Goal: Information Seeking & Learning: Compare options

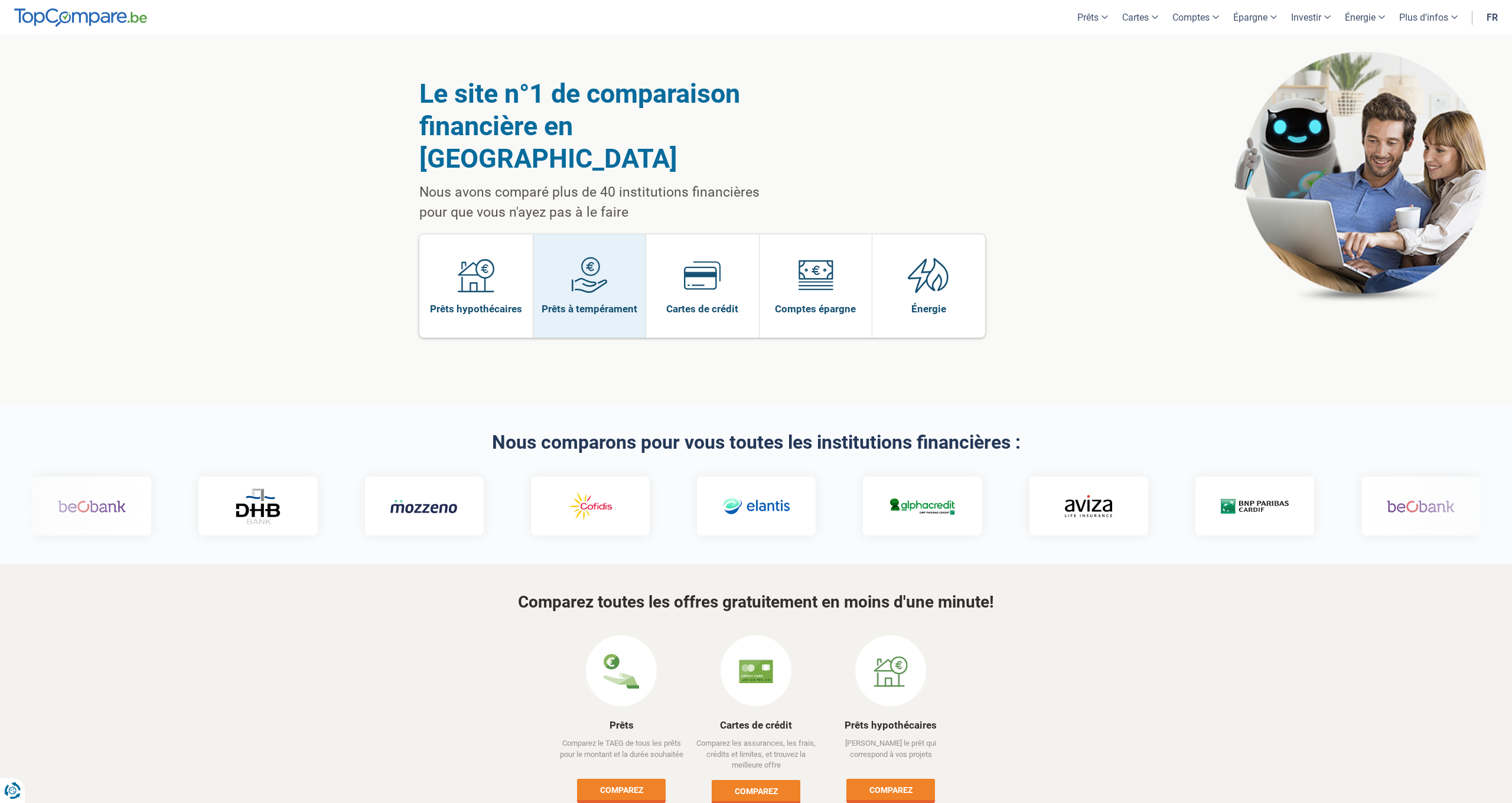
click at [588, 302] on span "Prêts à tempérament" at bounding box center [589, 308] width 95 height 13
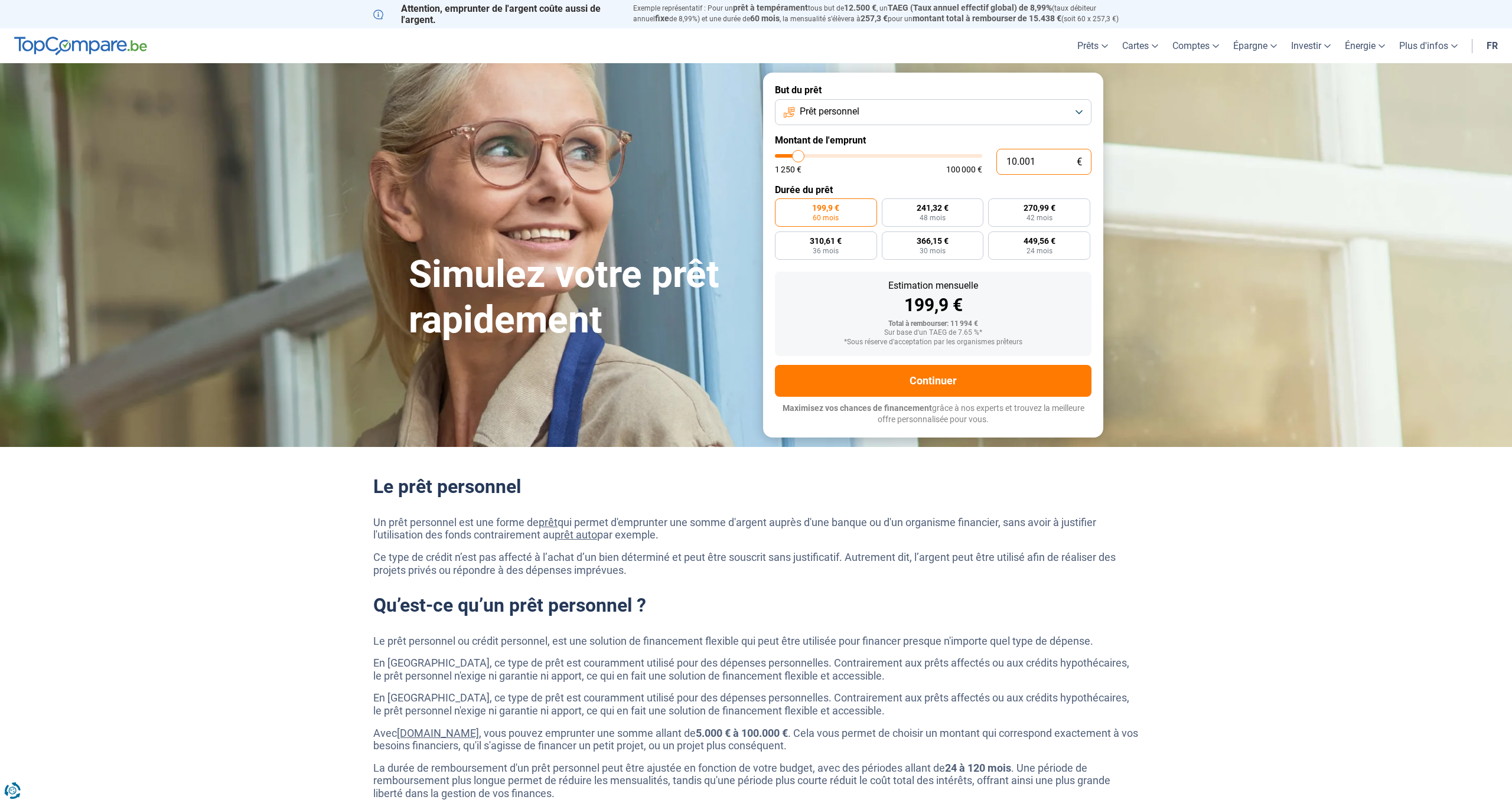
drag, startPoint x: 1046, startPoint y: 160, endPoint x: 986, endPoint y: 159, distance: 60.0
click at [986, 159] on div "10.001 € 1 250 € 100 000 €" at bounding box center [933, 161] width 317 height 26
type input "1"
type input "1250"
type input "18"
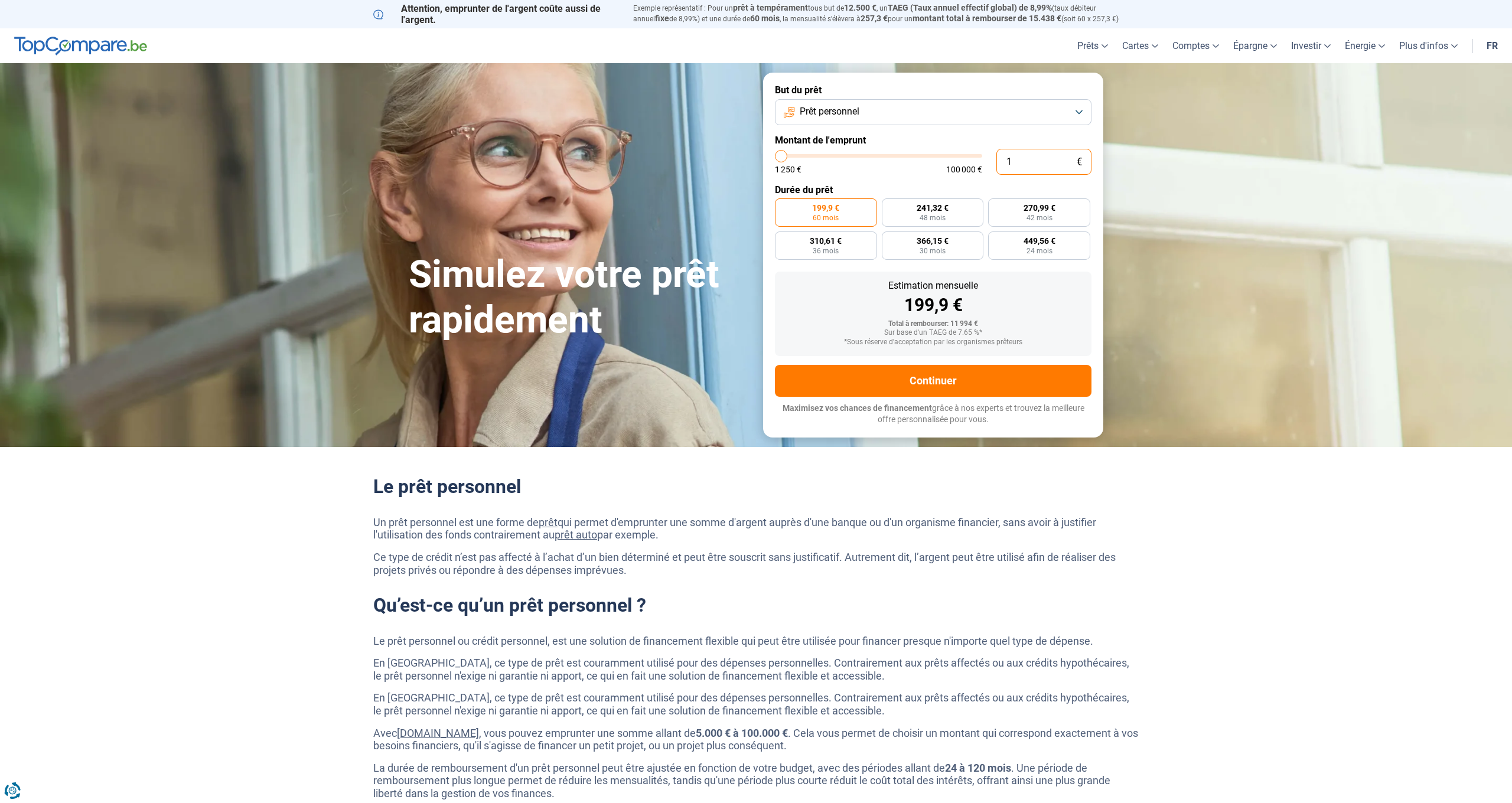
type input "1250"
type input "180"
type input "1250"
type input "1.800"
type input "1750"
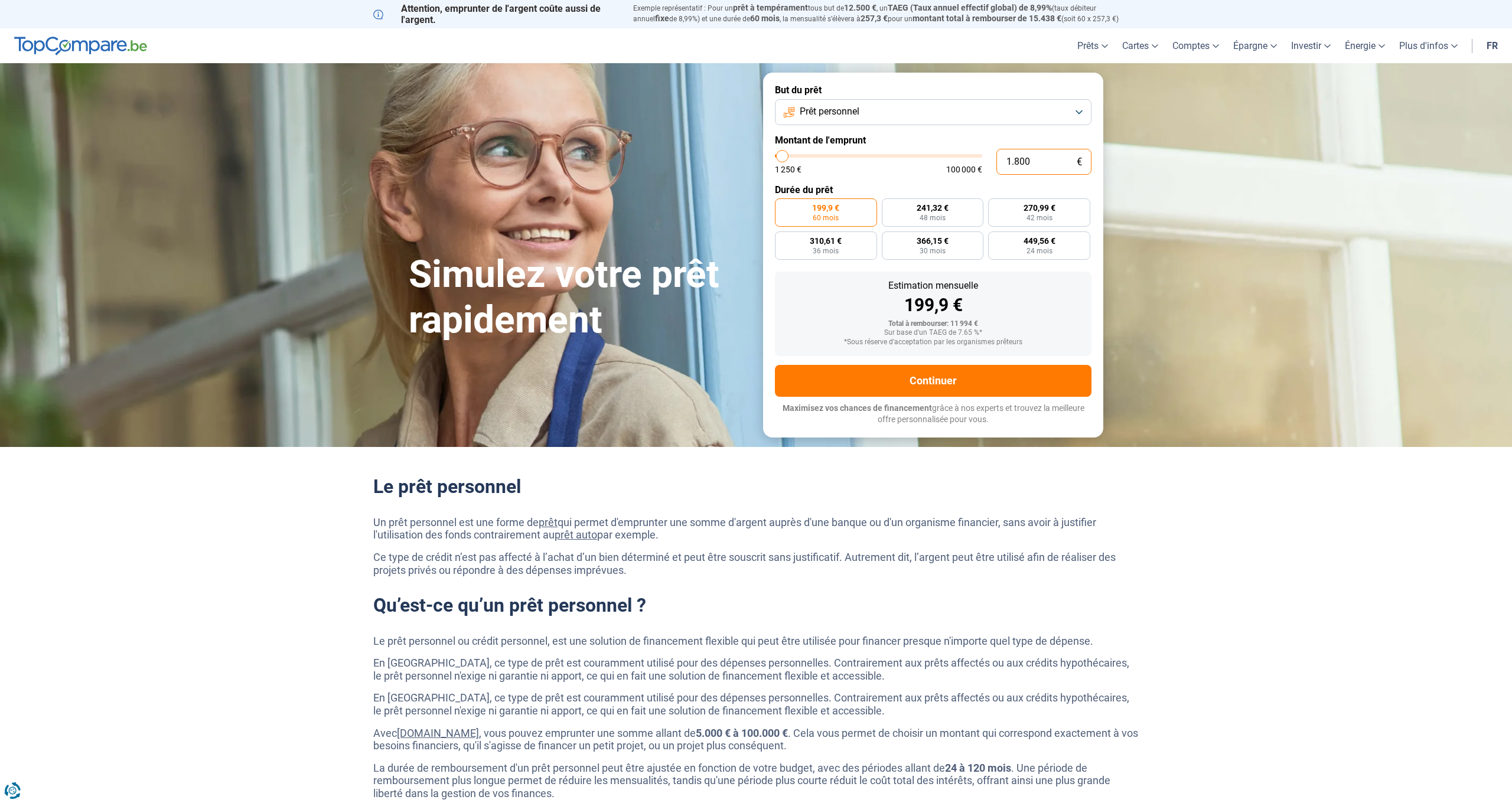
type input "18.000"
type input "18000"
radio input "false"
click at [1061, 116] on button "Prêt personnel" at bounding box center [933, 112] width 317 height 26
click at [894, 178] on li "Regroupement de crédits" at bounding box center [934, 191] width 304 height 25
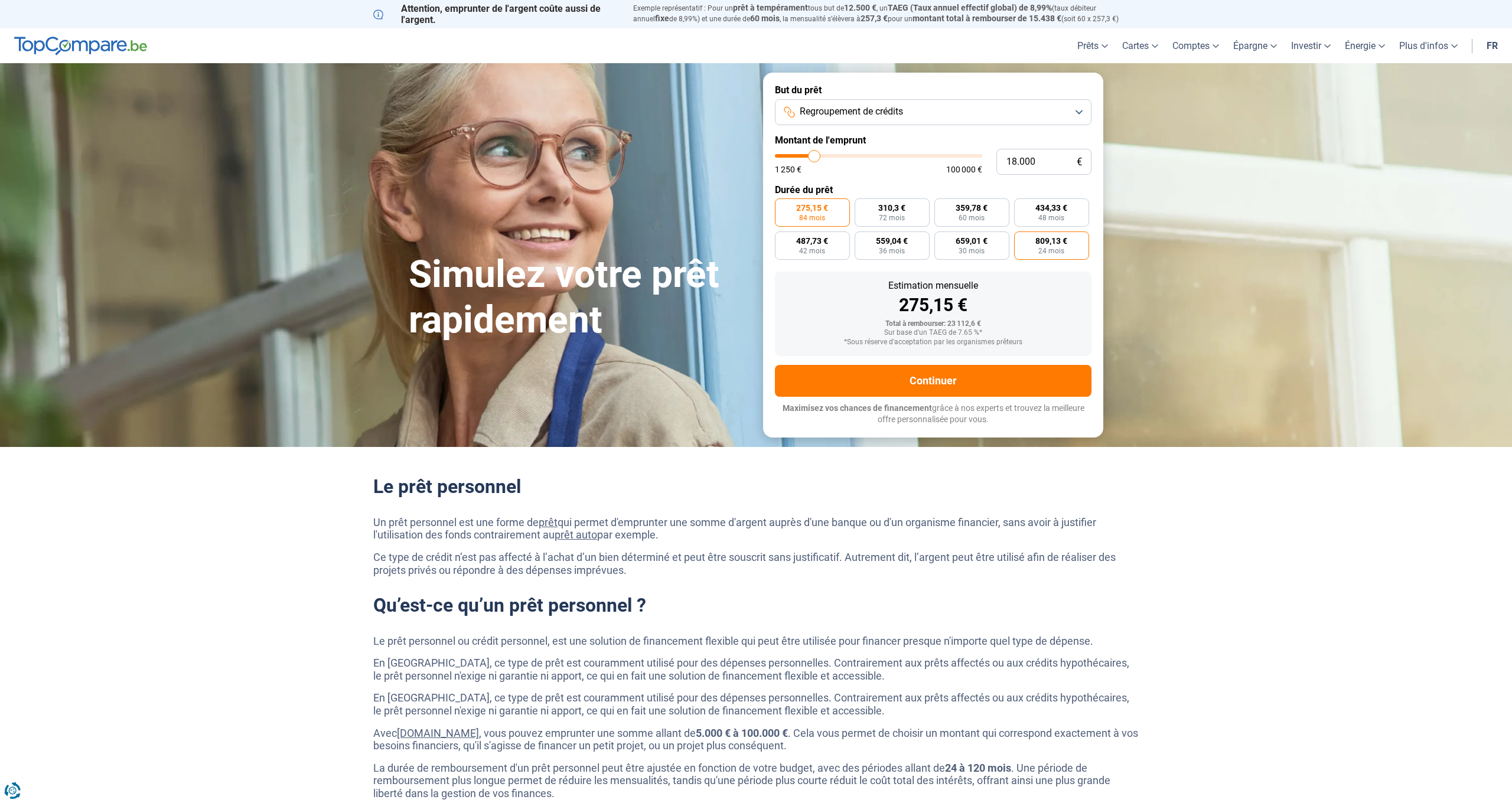
click at [1064, 250] on span "24 mois" at bounding box center [1051, 251] width 26 height 7
click at [1022, 239] on input "809,13 € 24 mois" at bounding box center [1018, 235] width 8 height 8
radio input "true"
click at [818, 216] on span "84 mois" at bounding box center [812, 218] width 26 height 7
click at [782, 206] on input "275,15 € 84 mois" at bounding box center [778, 202] width 8 height 8
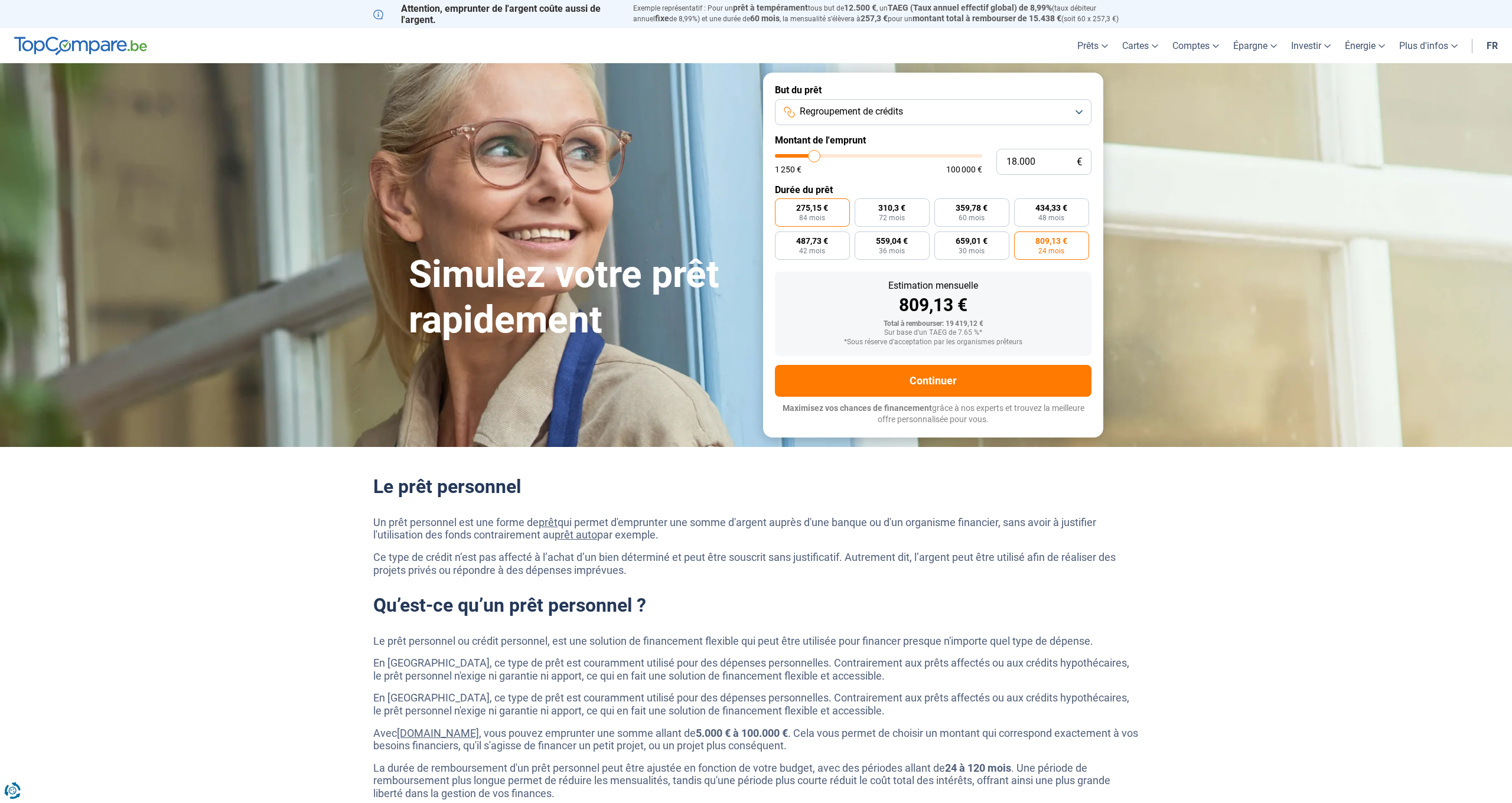
radio input "true"
drag, startPoint x: 1044, startPoint y: 165, endPoint x: 1004, endPoint y: 162, distance: 40.1
click at [1004, 162] on input "18.000" at bounding box center [1044, 161] width 95 height 26
type input "2"
type input "1250"
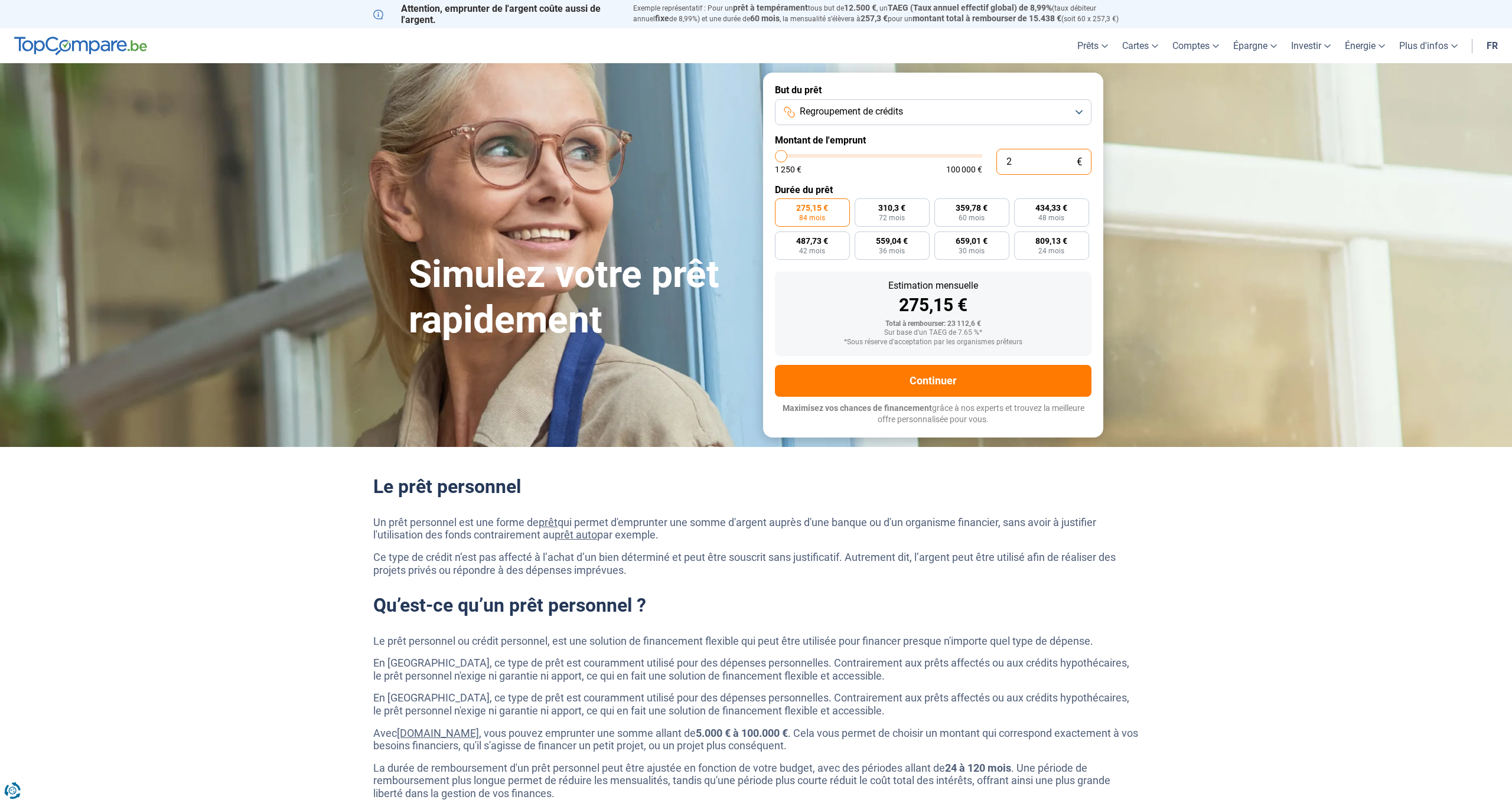
type input "20"
type input "1250"
type input "200"
type input "1250"
type input "2.000"
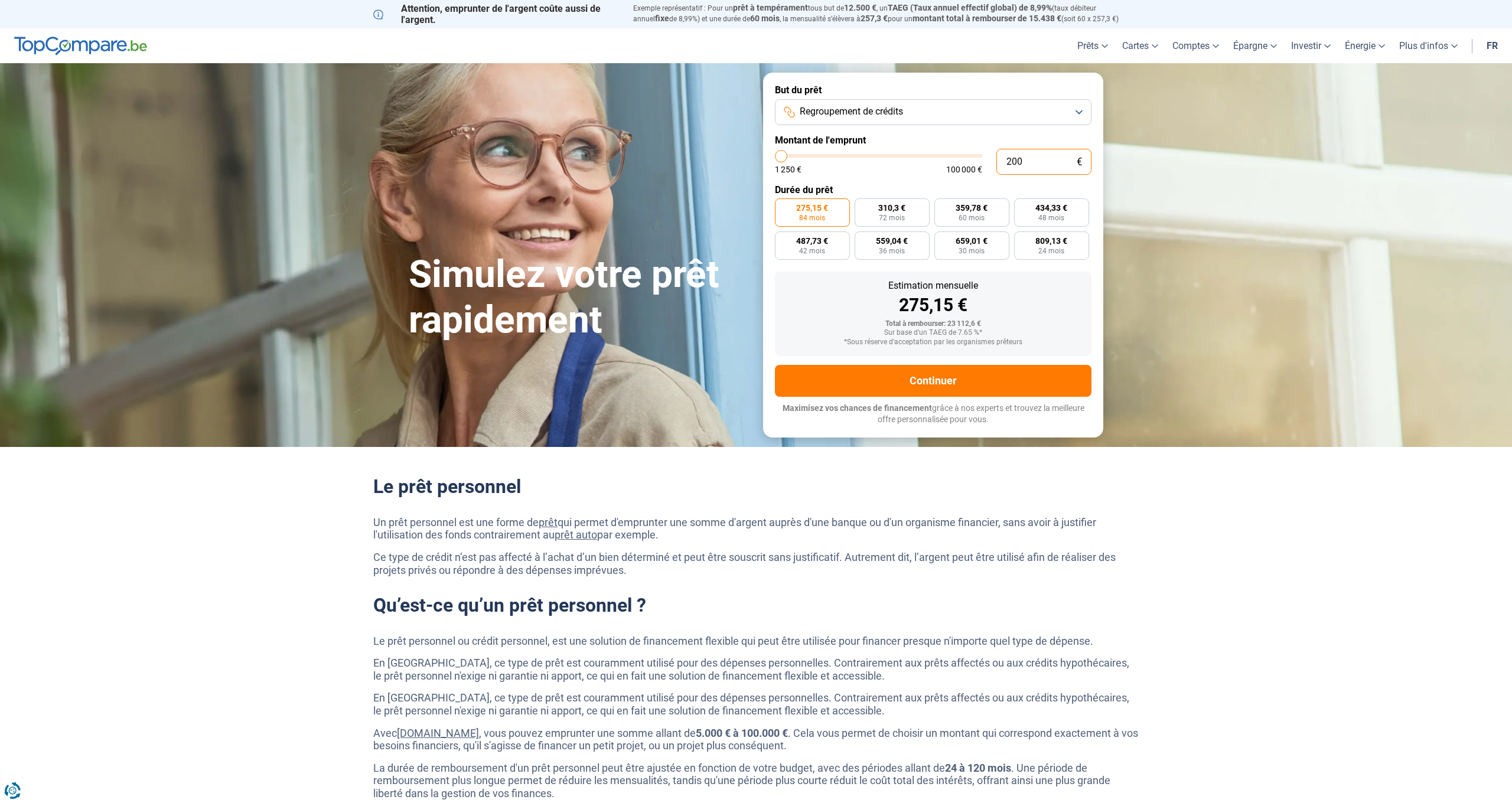
type input "2000"
type input "20.000"
type input "20000"
type input "2.000"
type input "2000"
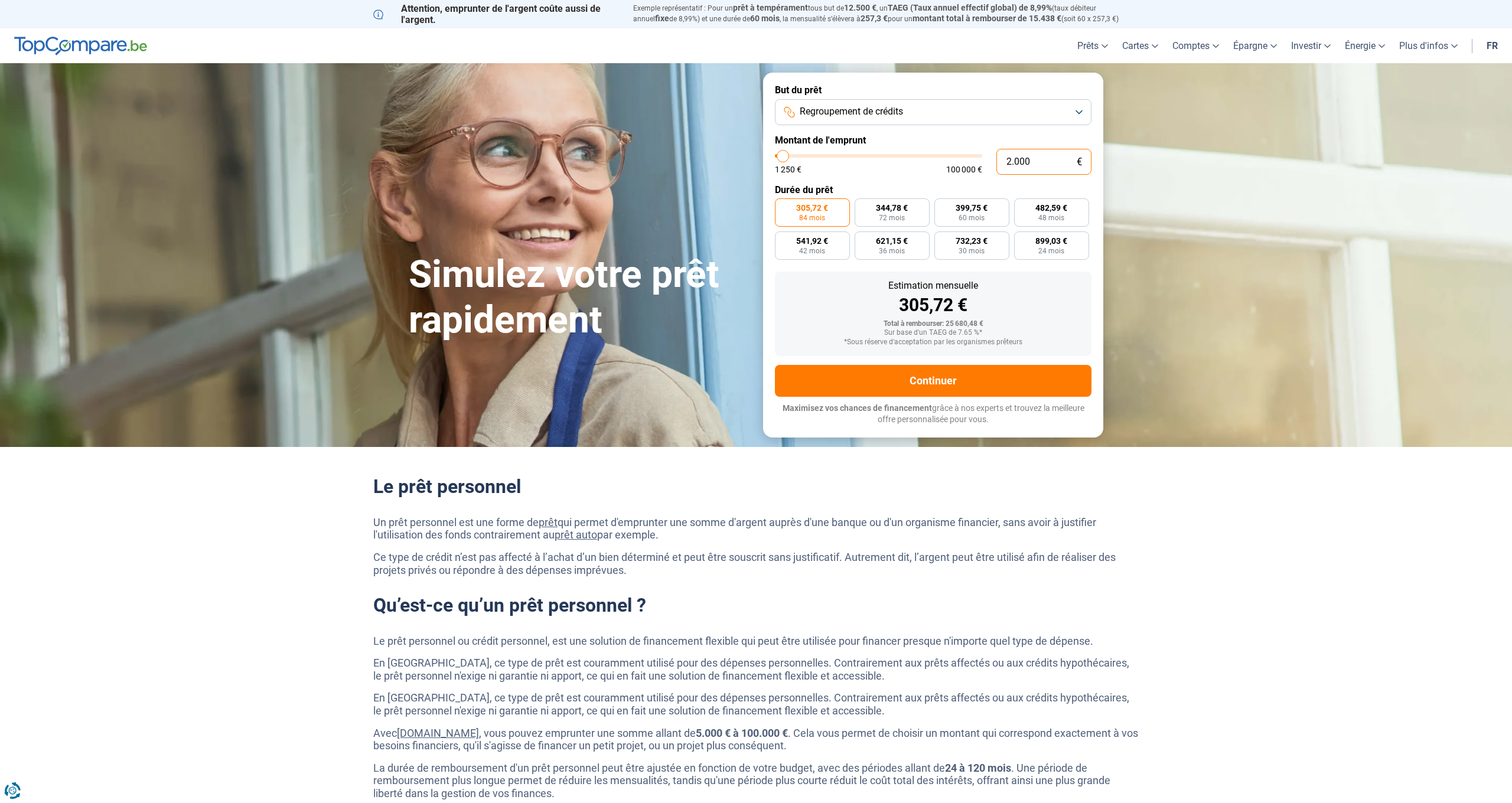
type input "200"
type input "1250"
type input "20"
type input "1250"
type input "2"
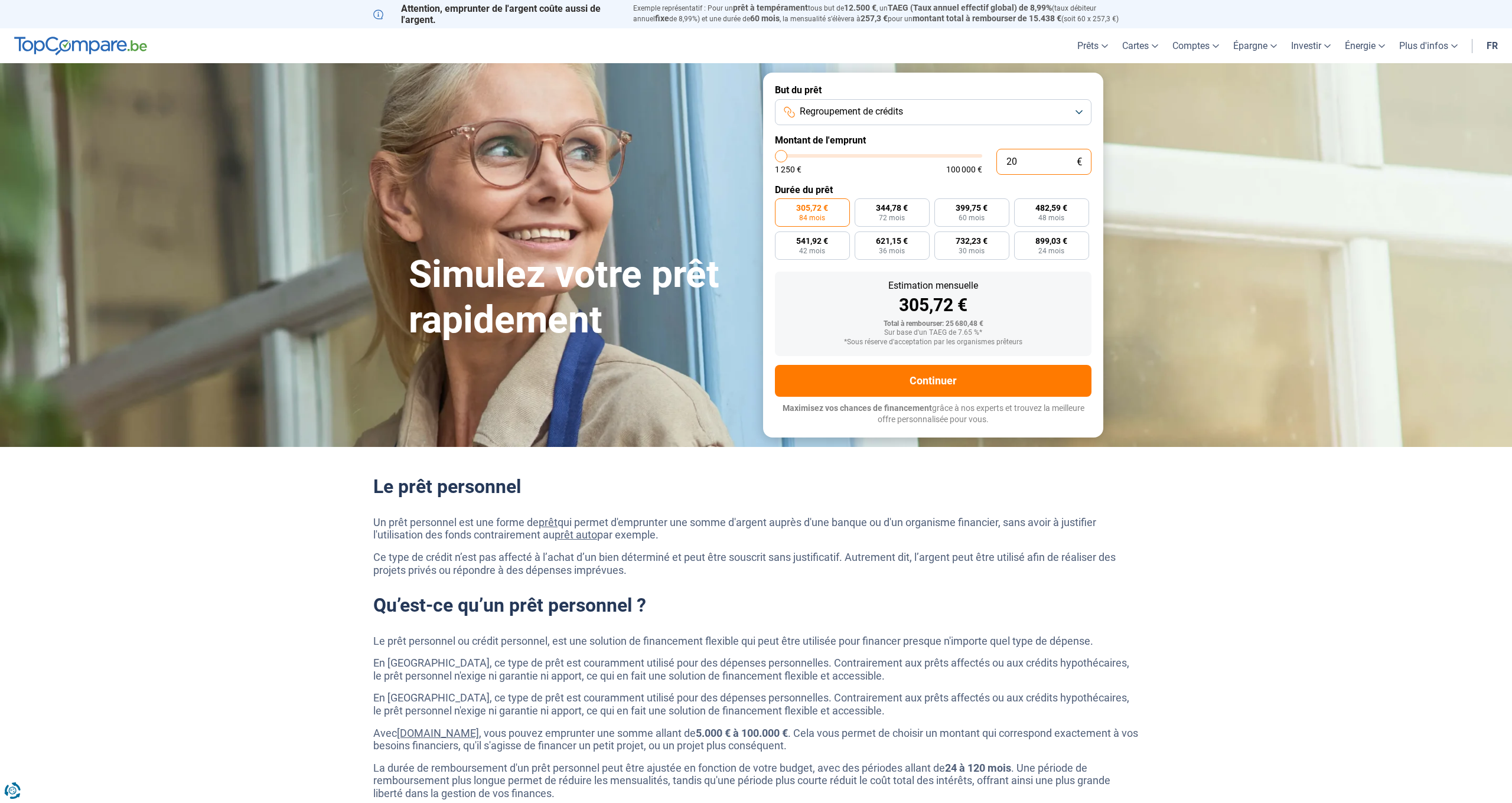
type input "1250"
type input "0"
type input "1250"
type input "1.250"
type input "1250"
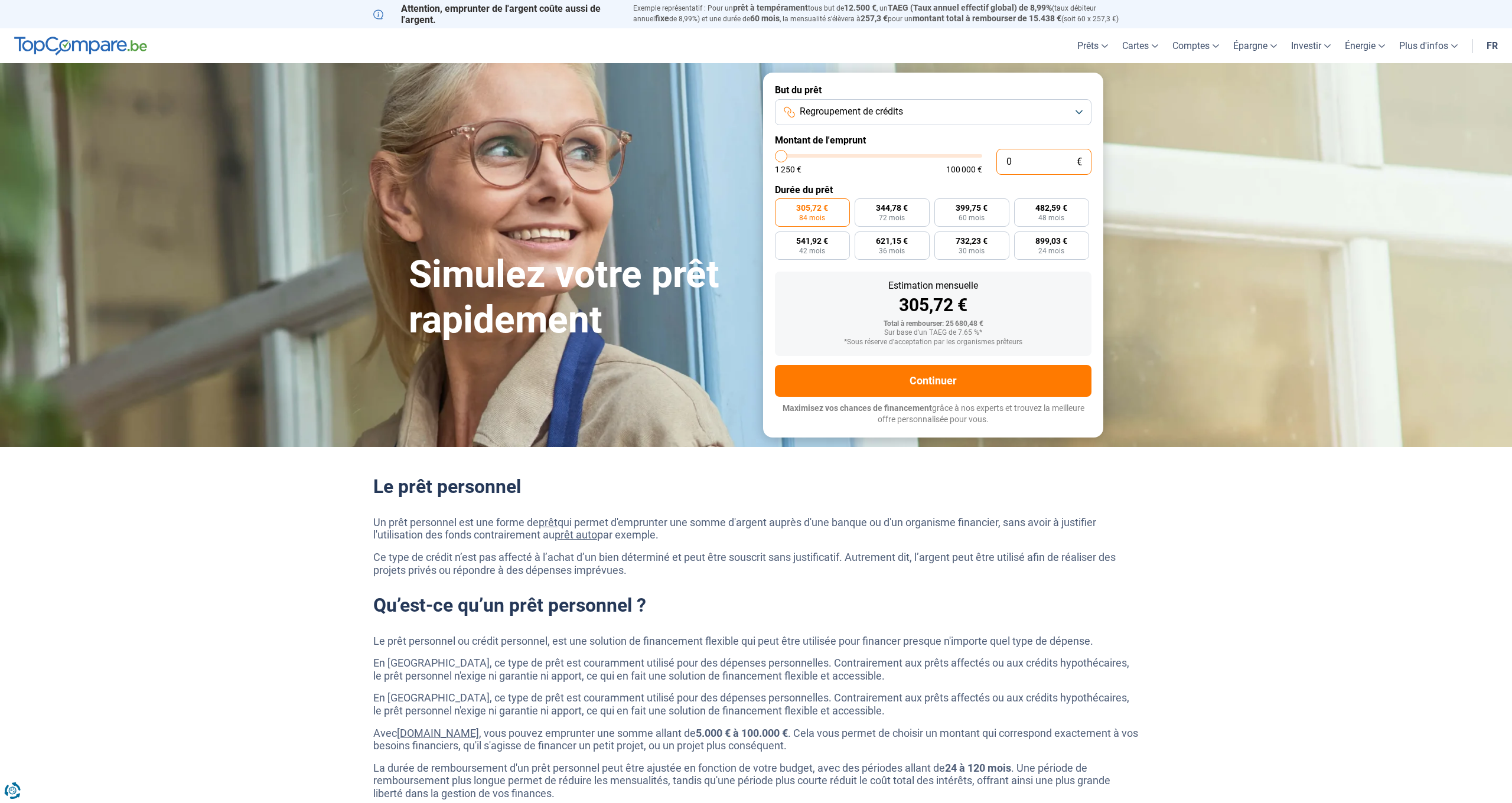
radio input "true"
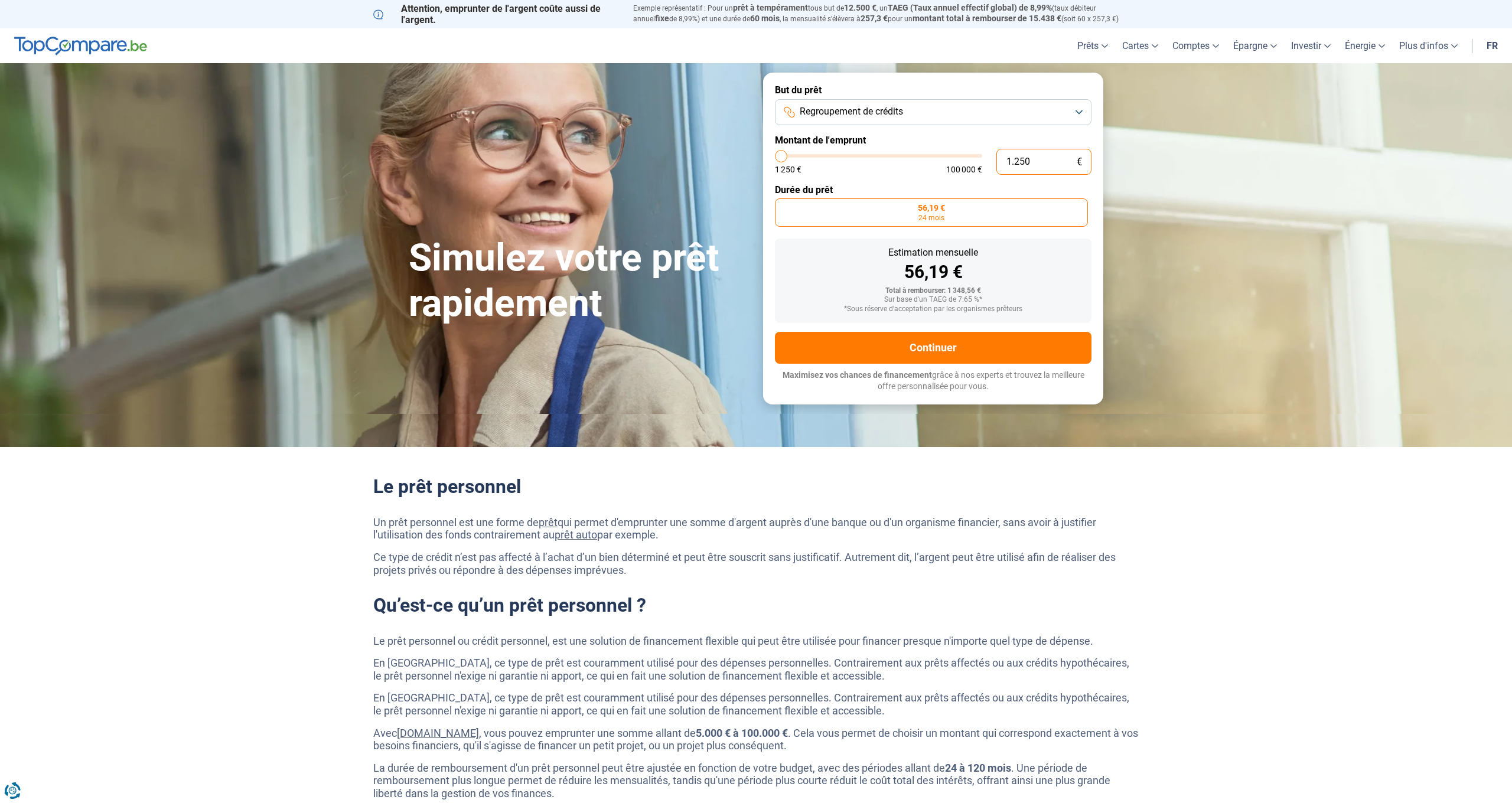
scroll to position [-1, 0]
drag, startPoint x: 1050, startPoint y: 172, endPoint x: 978, endPoint y: 162, distance: 72.7
click at [978, 162] on div "1.250 € 1 250 € 100 000 €" at bounding box center [933, 161] width 317 height 26
type input "2"
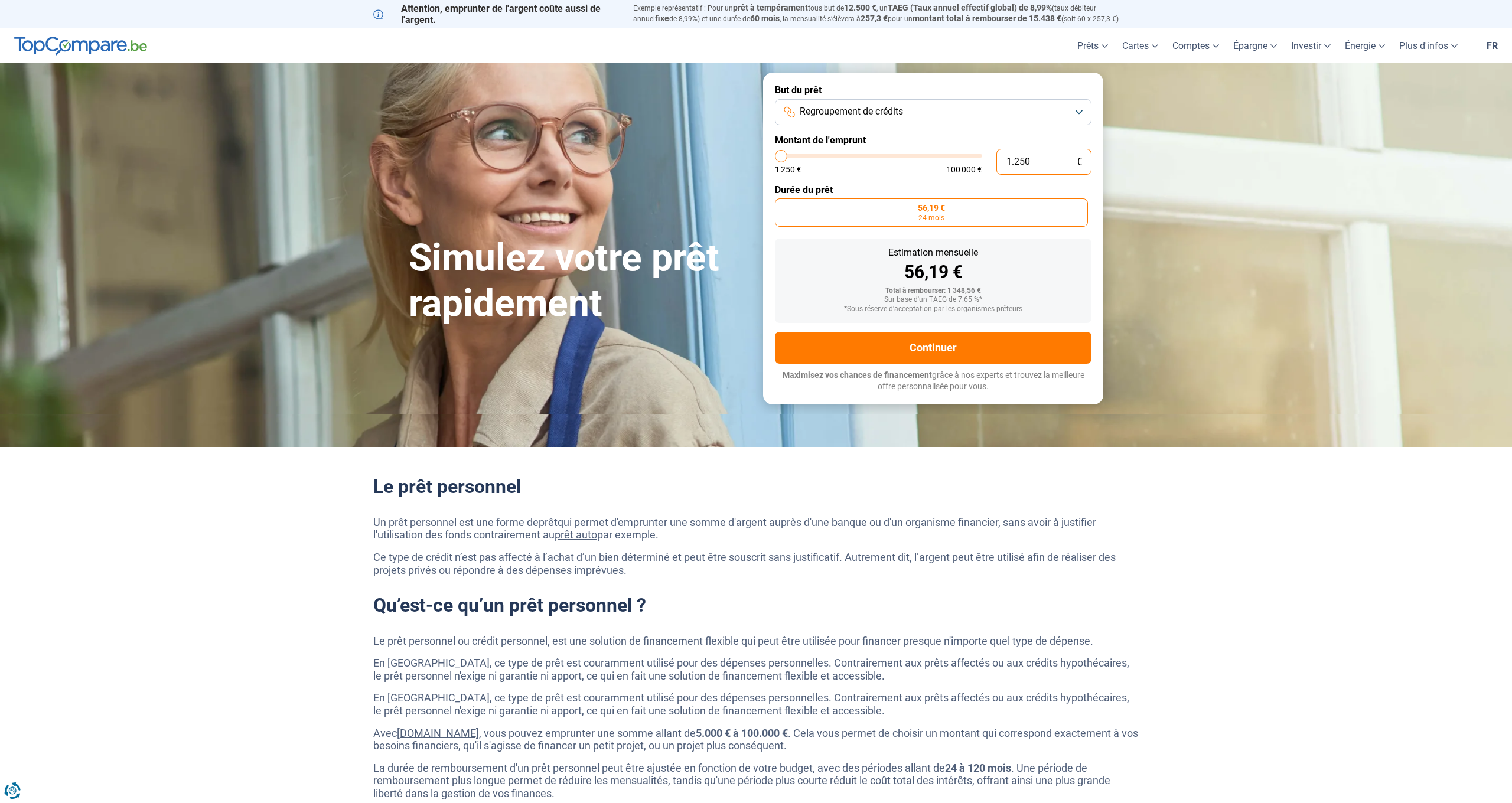
type input "1250"
type input "23"
type input "1250"
type input "230"
type input "1250"
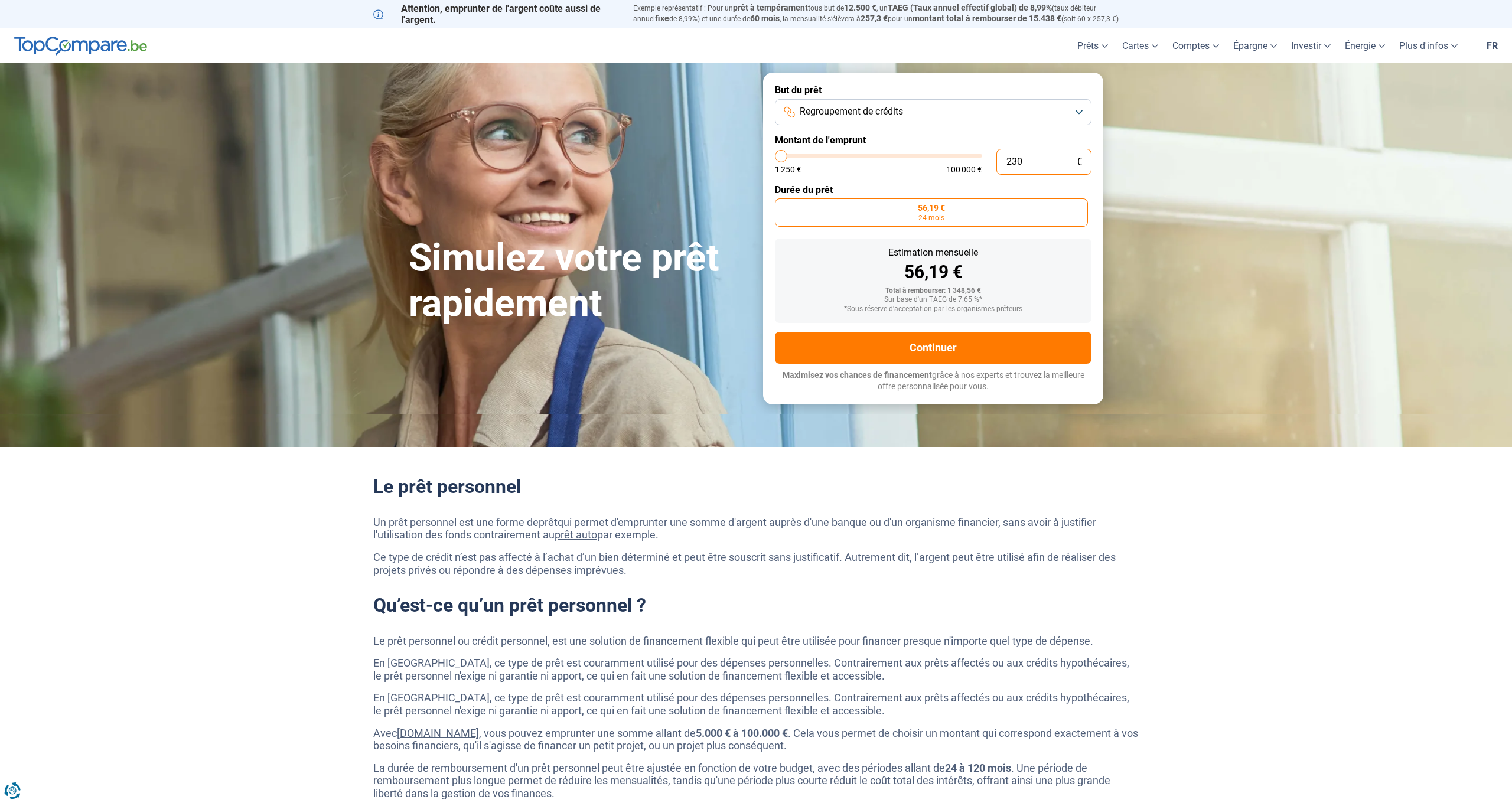
type input "2.300"
type input "2250"
type input "23.000"
type input "23000"
radio input "false"
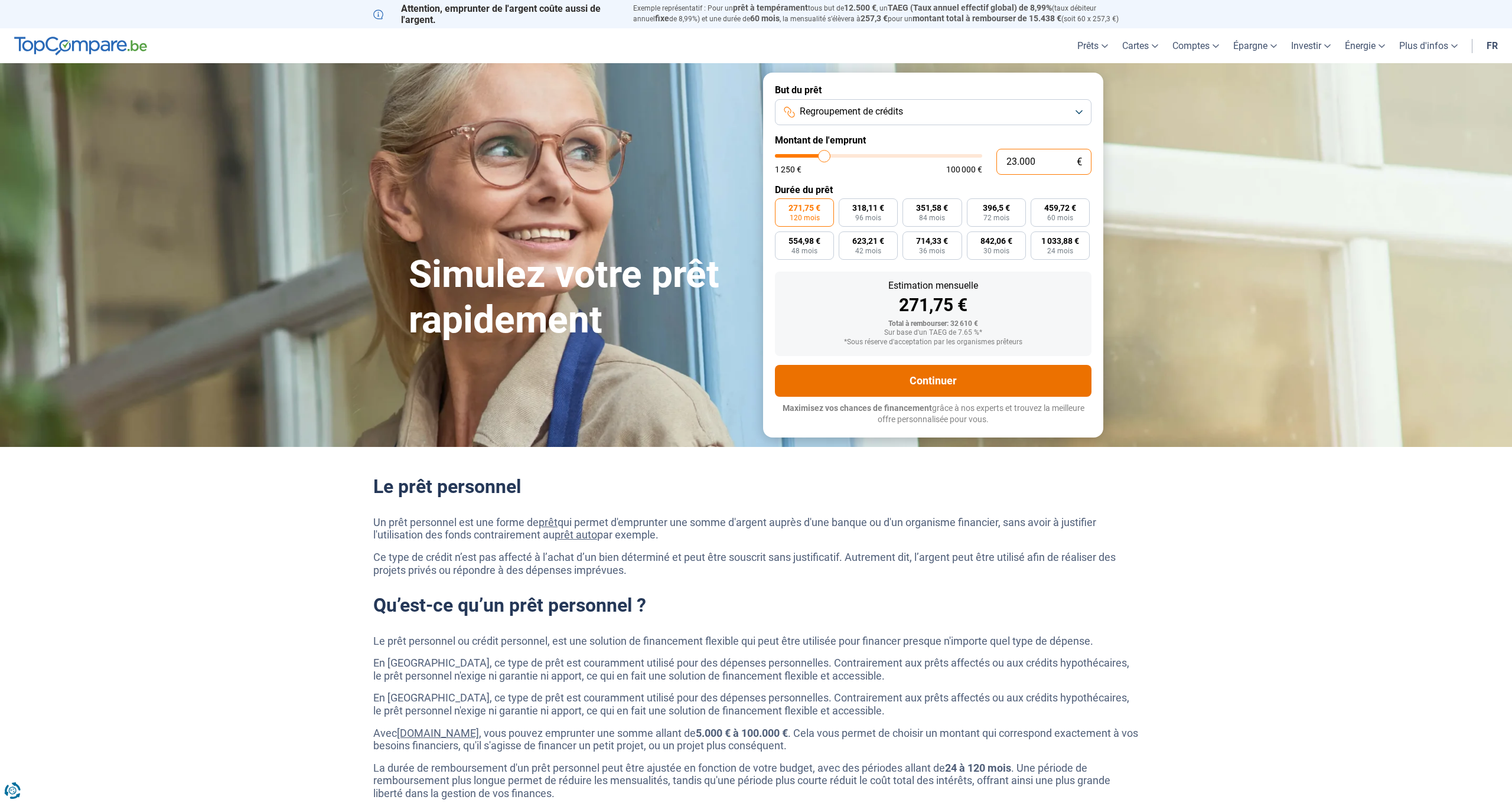
type input "2.000"
type input "2000"
type input "24.000"
type input "24000"
